Goal: Task Accomplishment & Management: Manage account settings

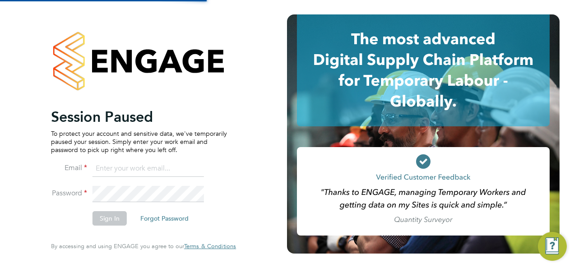
type input "nathan.casselton@bhafcfoundation.org.uk"
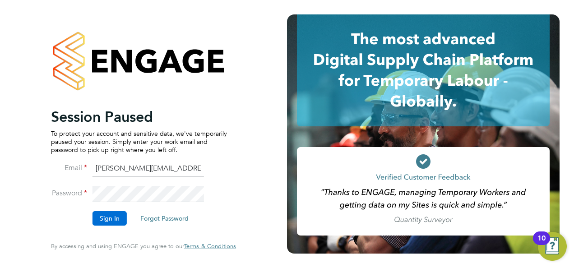
click at [106, 218] on button "Sign In" at bounding box center [110, 218] width 34 height 14
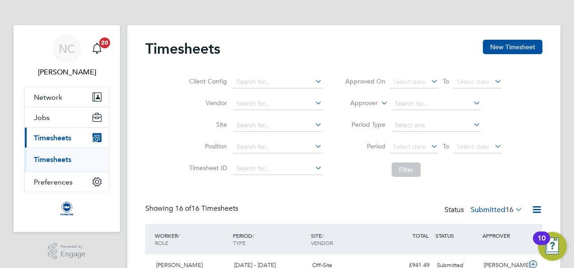
click at [500, 173] on li "Filter" at bounding box center [423, 169] width 180 height 23
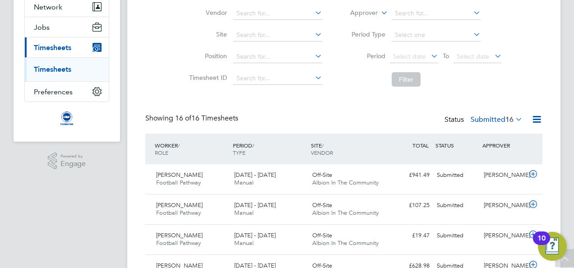
click at [514, 116] on icon at bounding box center [514, 119] width 0 height 13
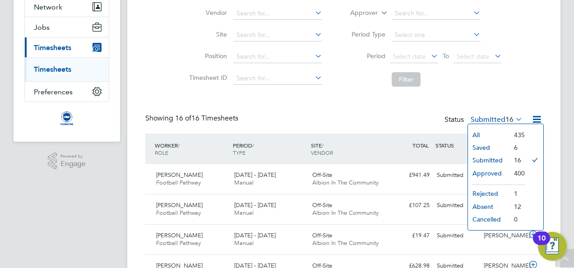
click at [389, 123] on div "Showing 16 of 16 Timesheets Status Submitted 16" at bounding box center [343, 124] width 397 height 20
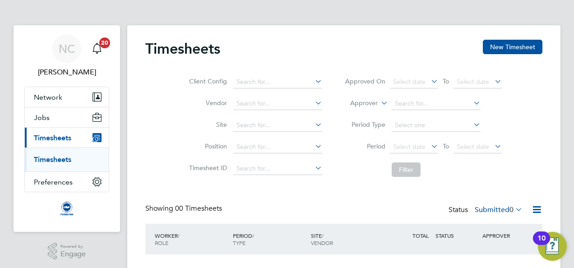
click at [574, 132] on html "NC Nathan Casselton Notifications 20 Applications: Network Sites Workers Jobs P…" at bounding box center [287, 164] width 574 height 329
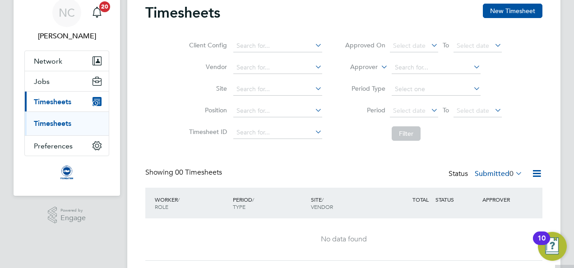
scroll to position [60, 0]
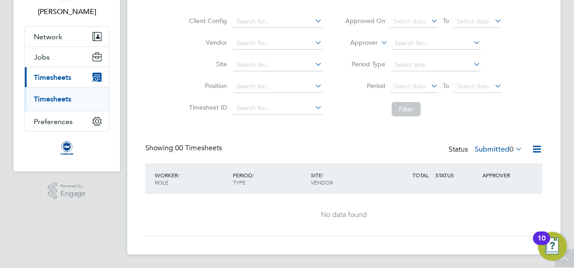
click at [569, 160] on div "NC Nathan Casselton Notifications 20 Applications: Network Sites Workers Jobs P…" at bounding box center [287, 104] width 574 height 329
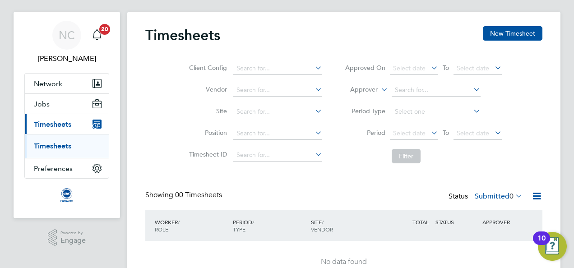
scroll to position [0, 0]
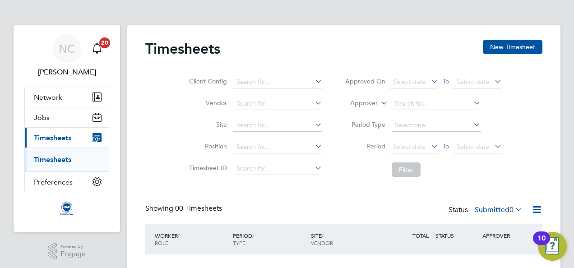
click at [65, 134] on span "Timesheets" at bounding box center [52, 138] width 37 height 9
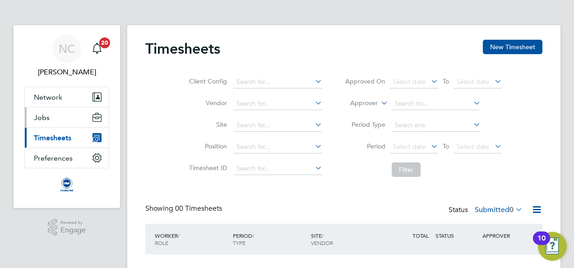
click at [56, 118] on button "Jobs" at bounding box center [67, 117] width 84 height 20
